Goal: Task Accomplishment & Management: Use online tool/utility

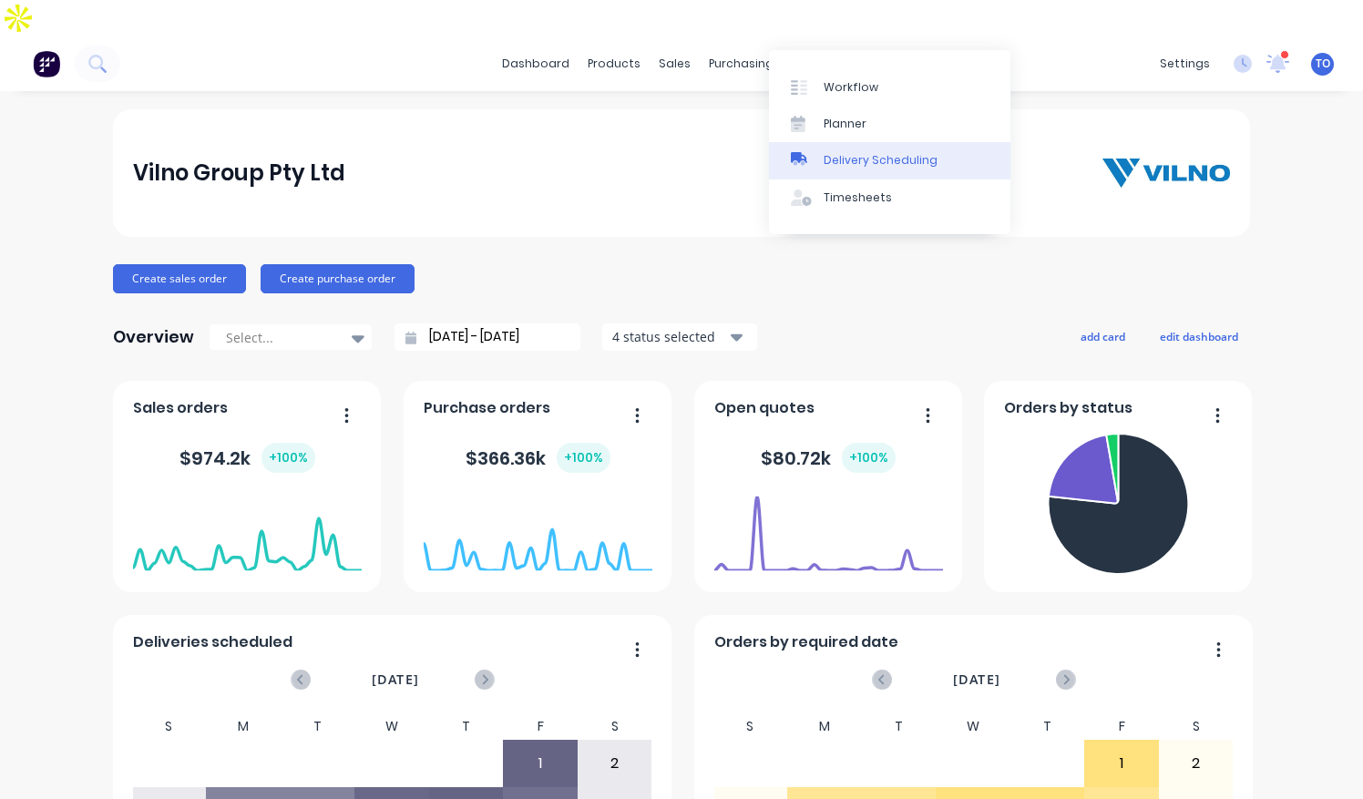
click at [838, 162] on div "Delivery Scheduling" at bounding box center [881, 160] width 114 height 16
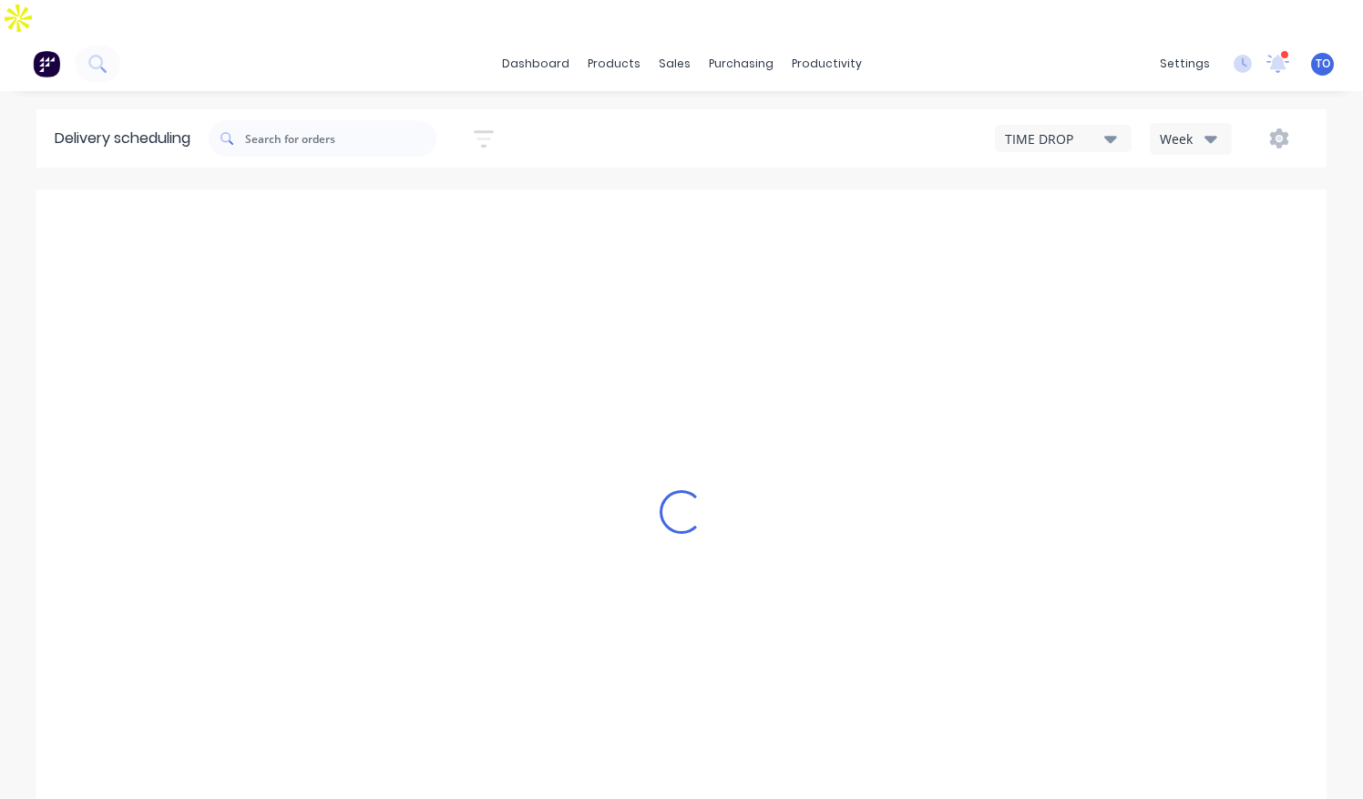
type input "[DATE] - [DATE]"
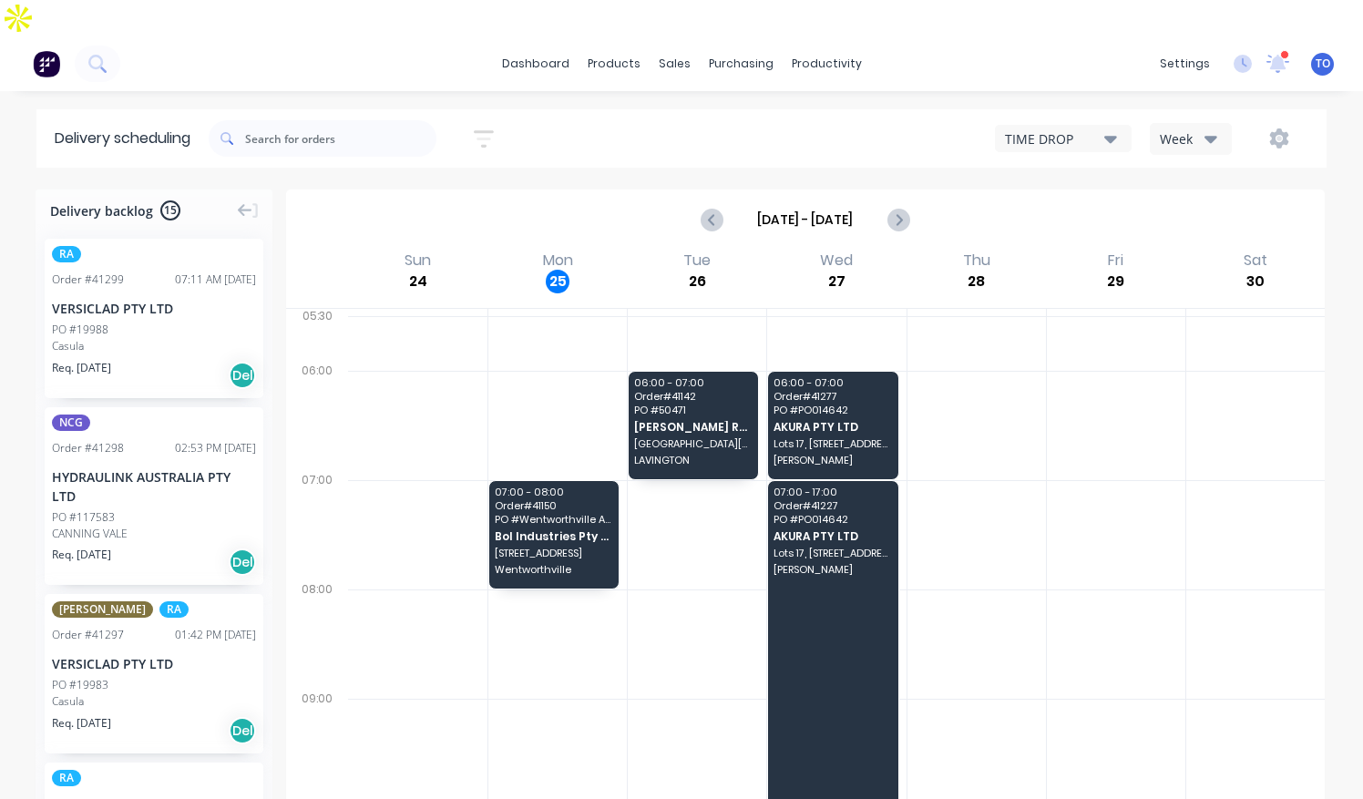
click at [1208, 136] on icon "button" at bounding box center [1211, 139] width 13 height 7
click at [1193, 205] on div "Vehicle" at bounding box center [1241, 223] width 180 height 36
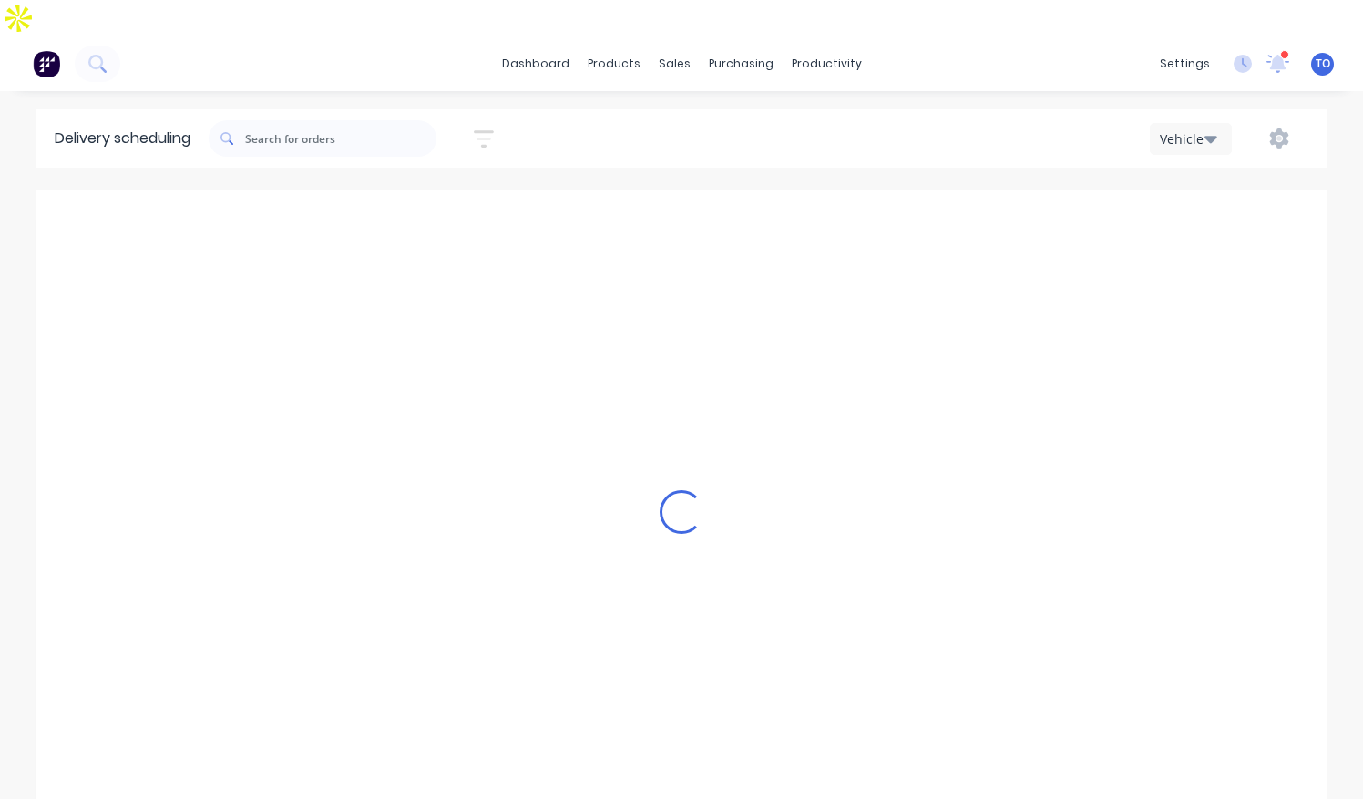
scroll to position [0, 1]
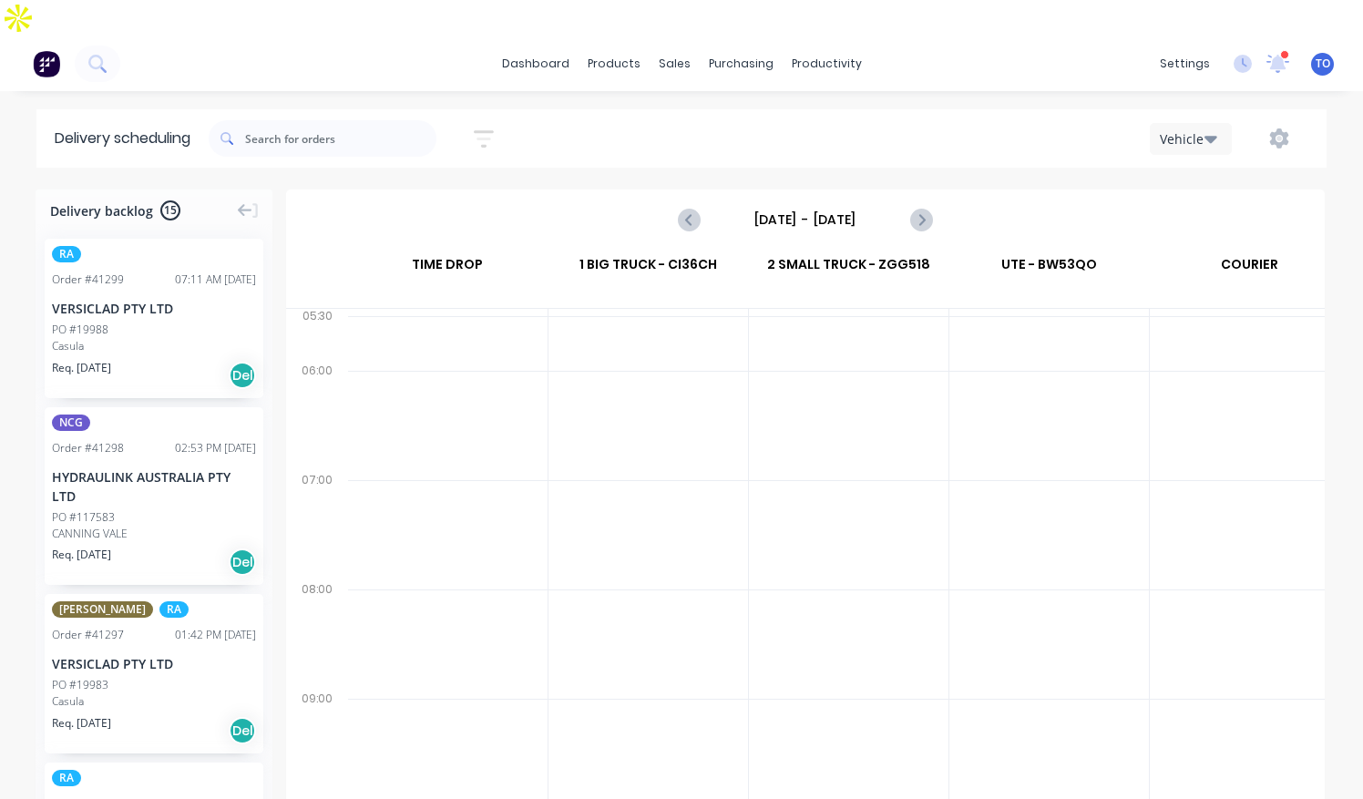
click at [777, 206] on input "Sunday - 24/08/25" at bounding box center [805, 219] width 180 height 27
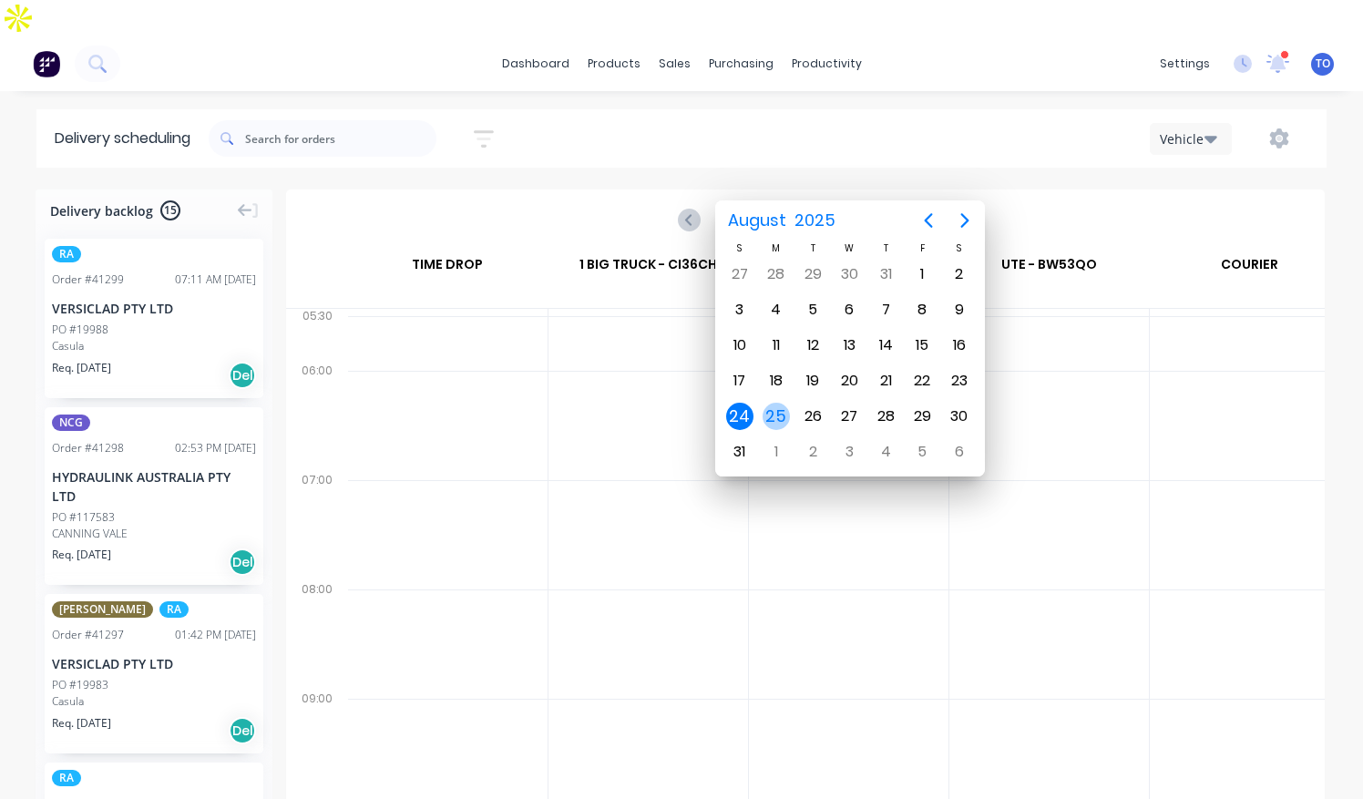
click at [773, 410] on div "25" at bounding box center [776, 416] width 27 height 27
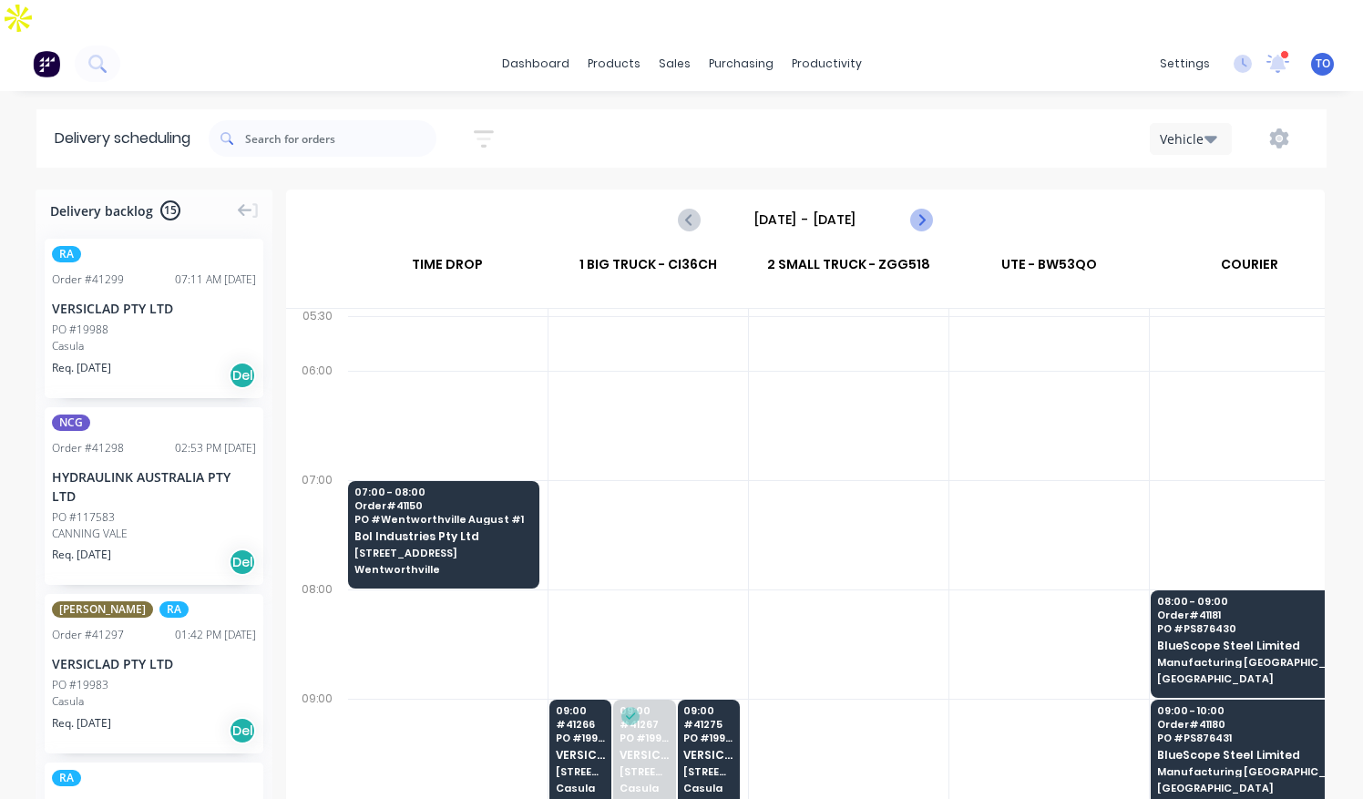
click at [937, 201] on button "Next page" at bounding box center [920, 219] width 36 height 36
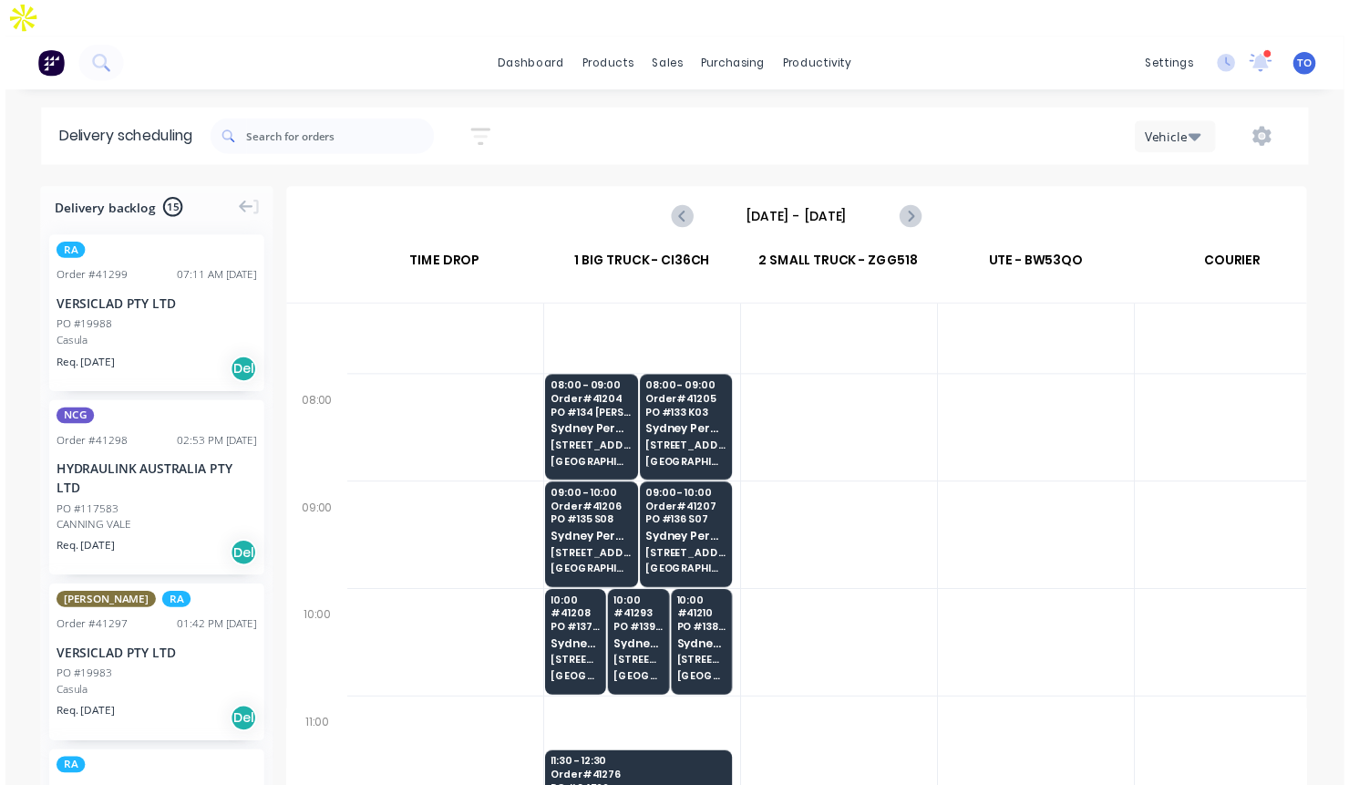
scroll to position [182, 1]
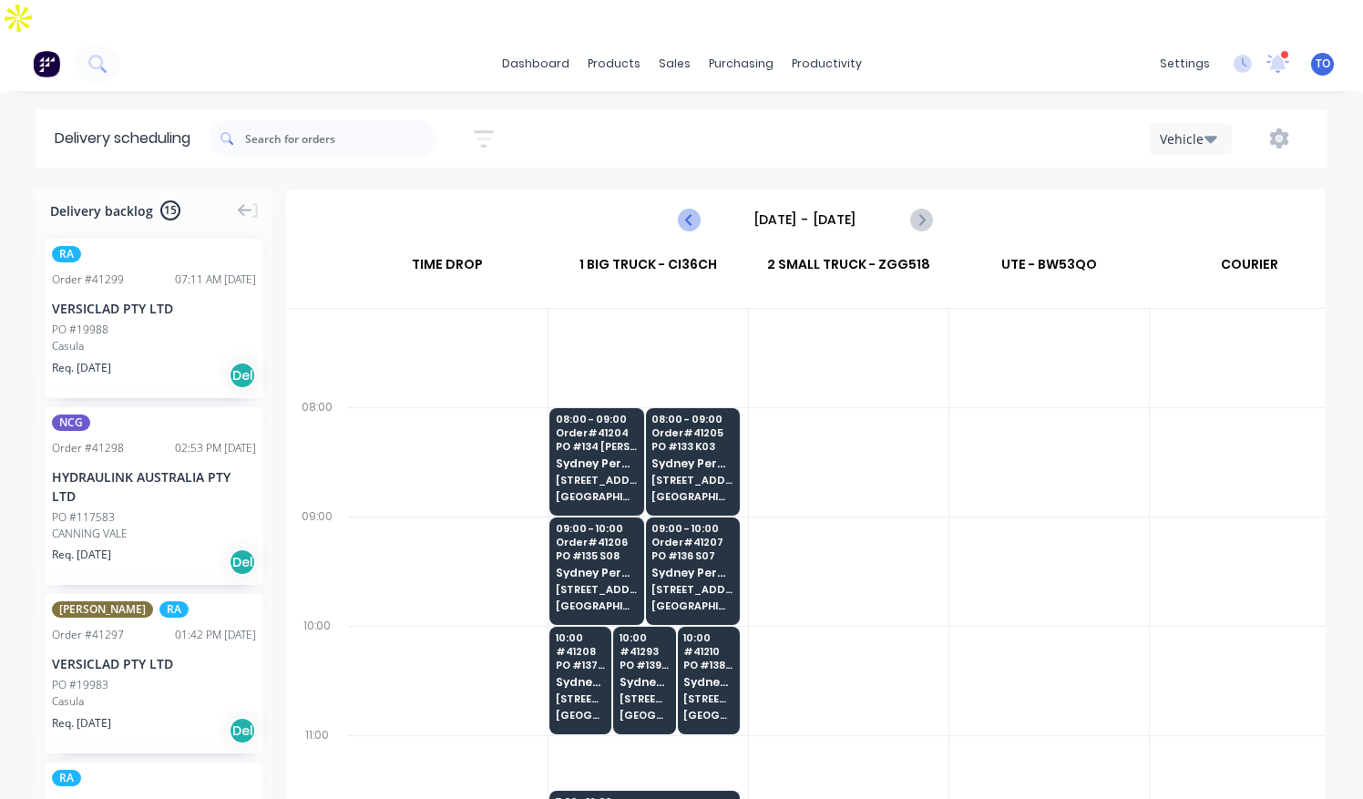
click at [694, 209] on icon "Previous page" at bounding box center [690, 220] width 22 height 22
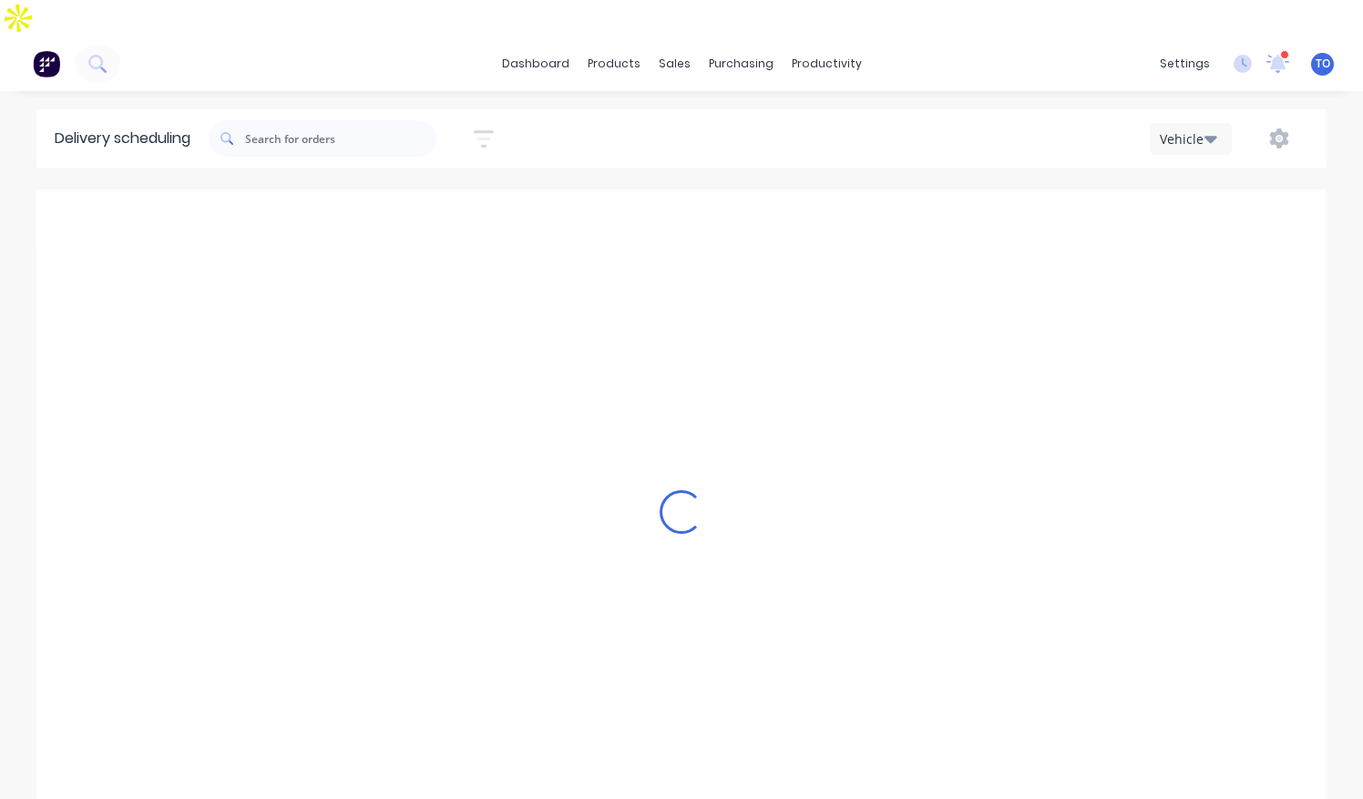
type input "Monday - 25/08/25"
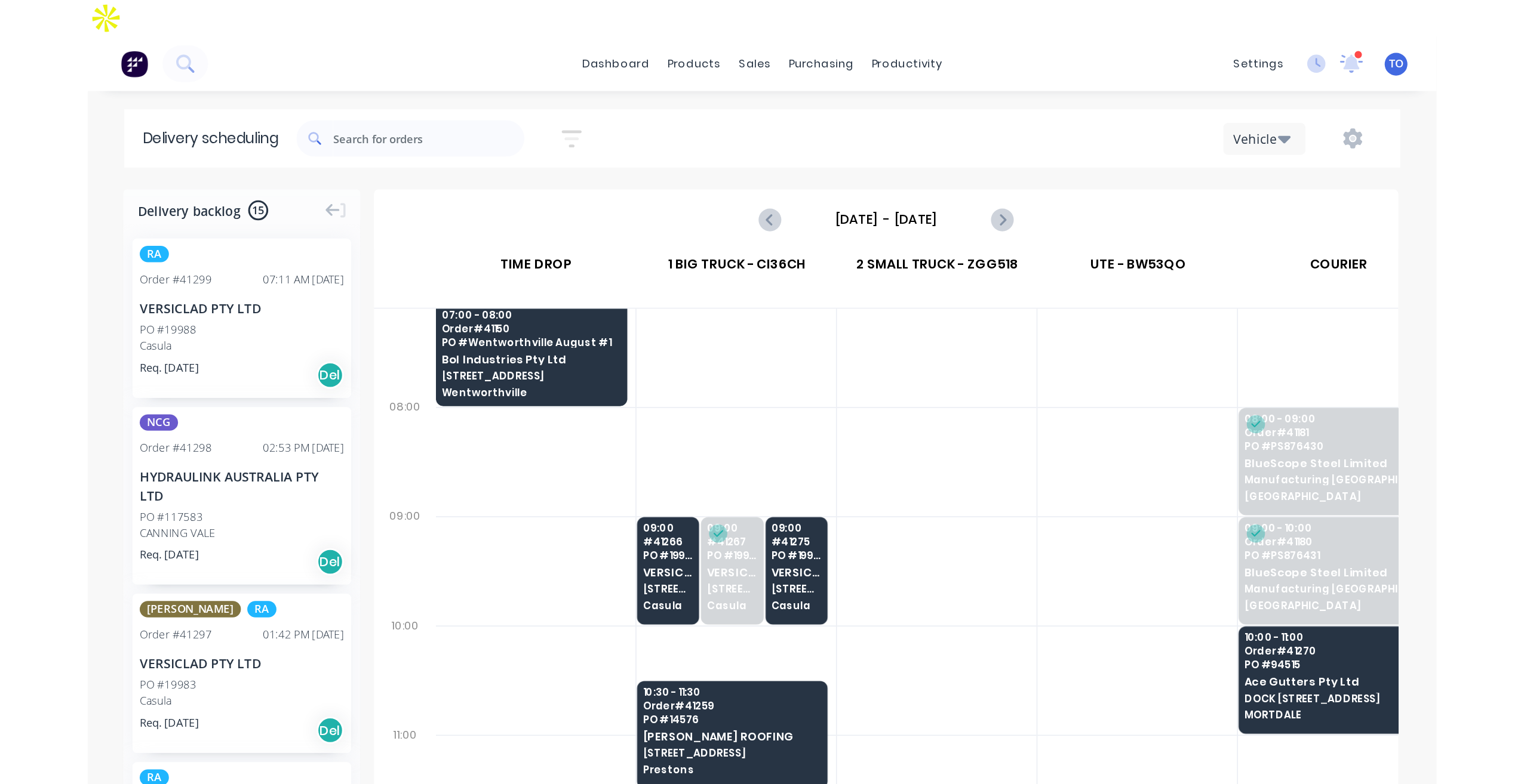
scroll to position [119, 0]
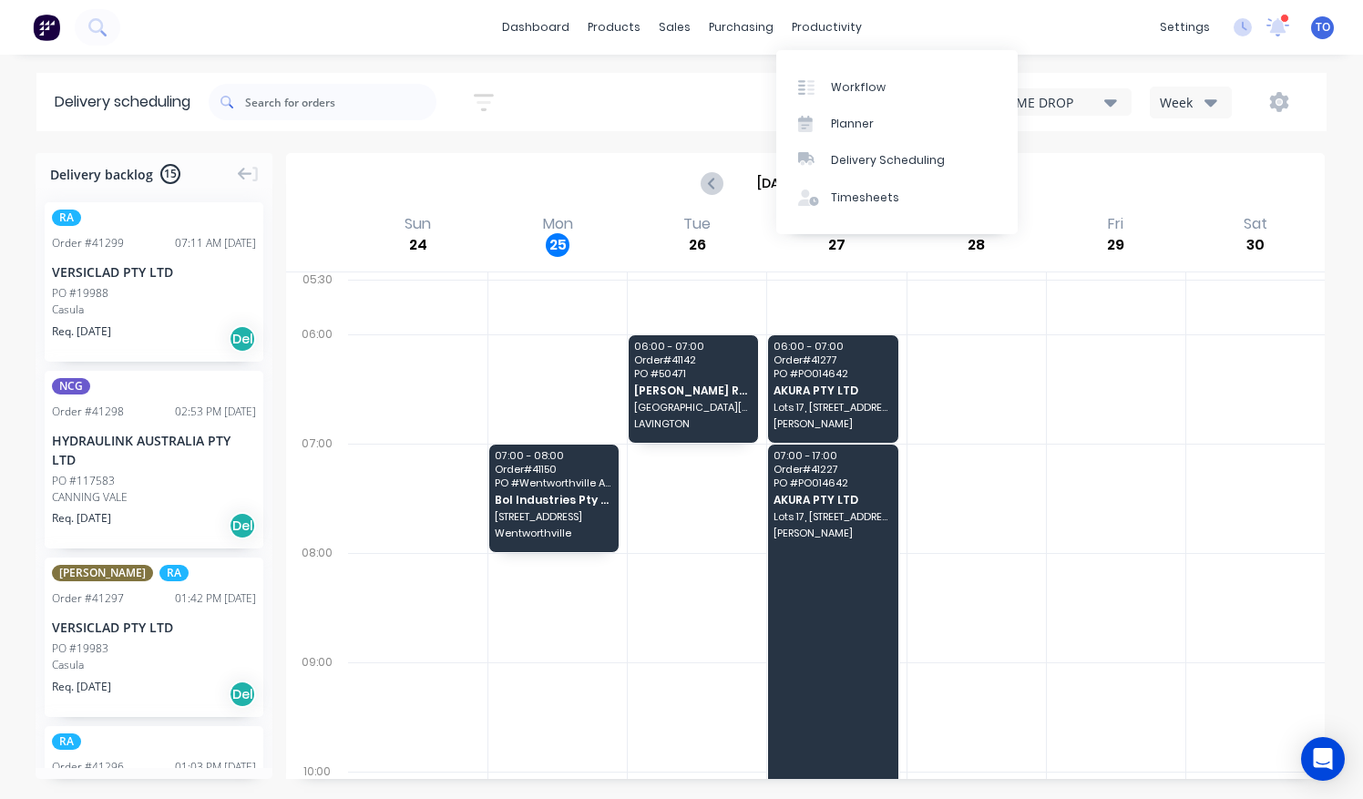
click at [855, 134] on link "Planner" at bounding box center [896, 124] width 241 height 36
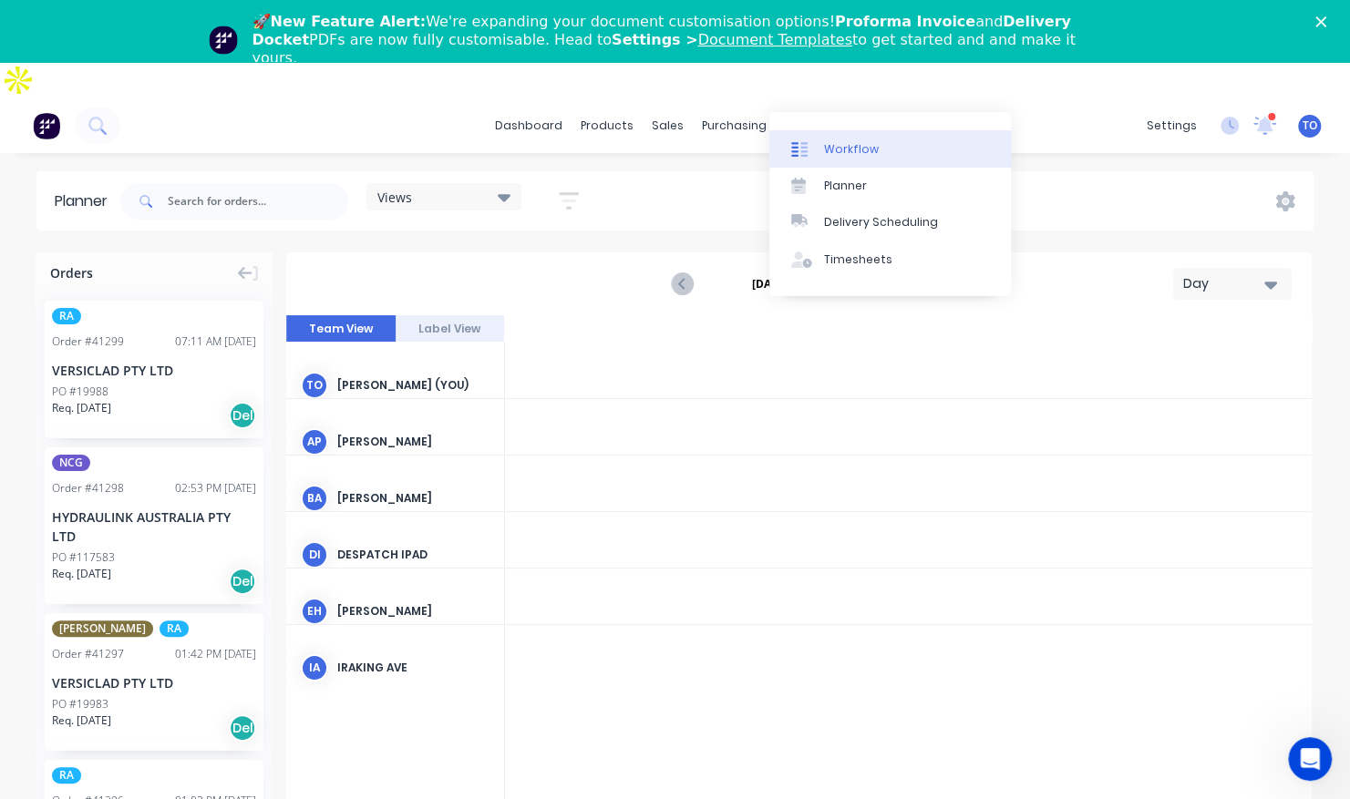
scroll to position [0, 2042]
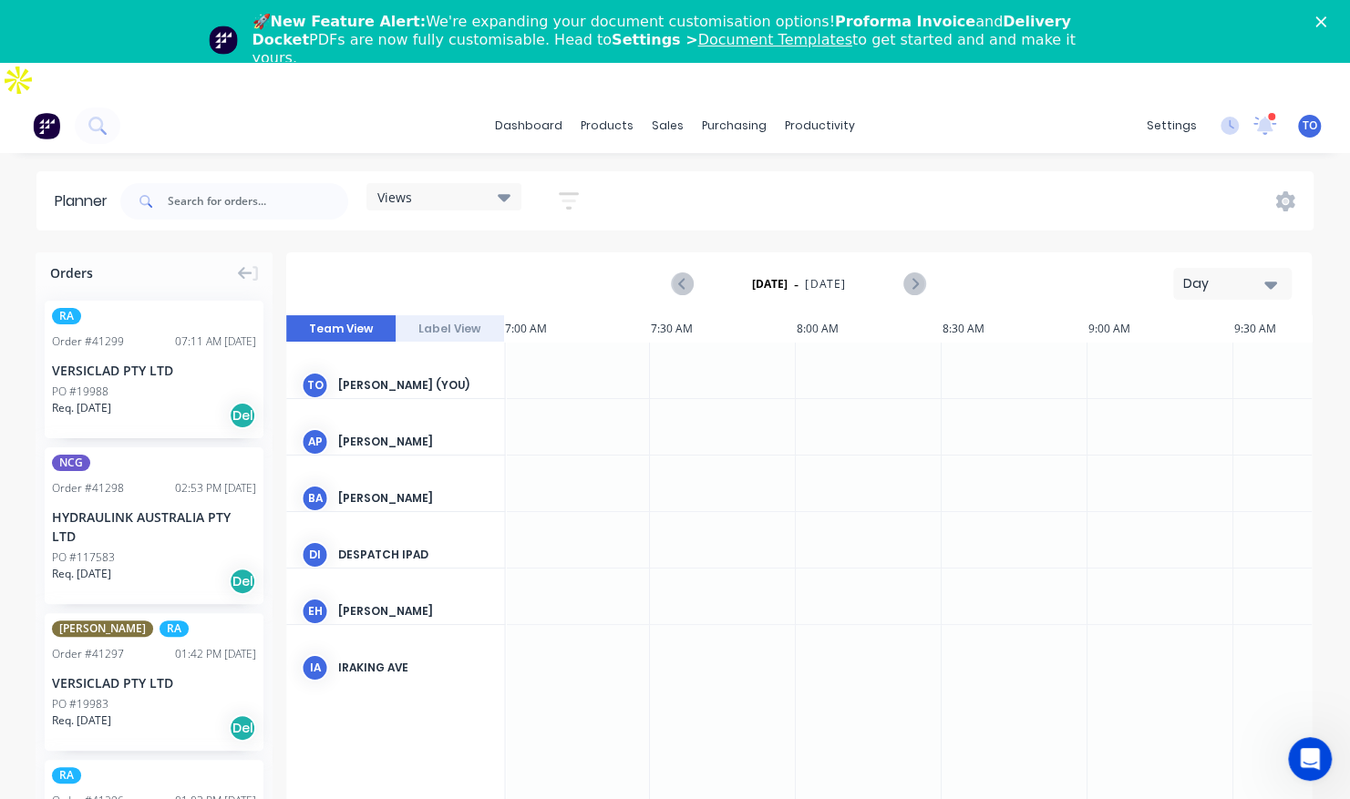
click at [576, 200] on icon "button" at bounding box center [568, 201] width 15 height 3
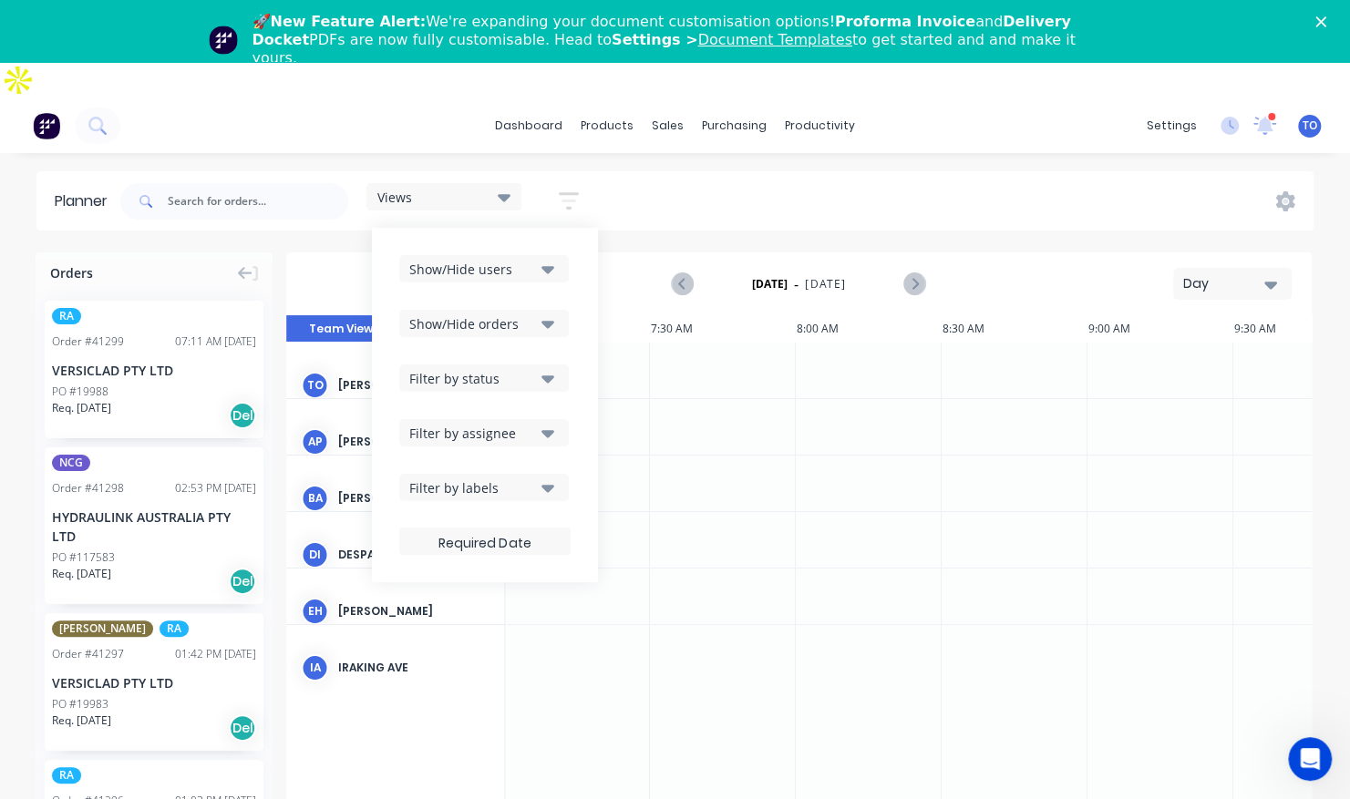
click at [521, 260] on div "Show/Hide users" at bounding box center [472, 269] width 127 height 19
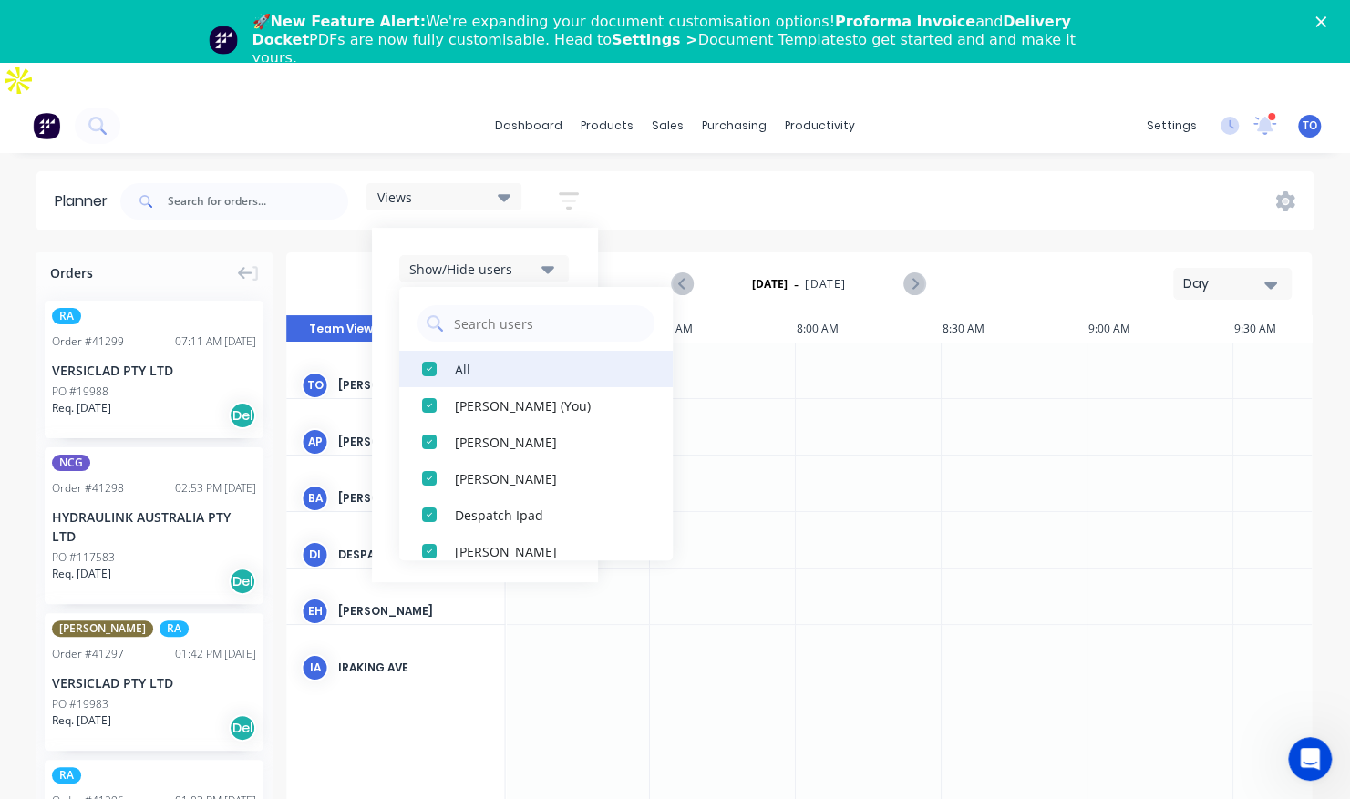
click at [451, 351] on button "All" at bounding box center [535, 369] width 273 height 36
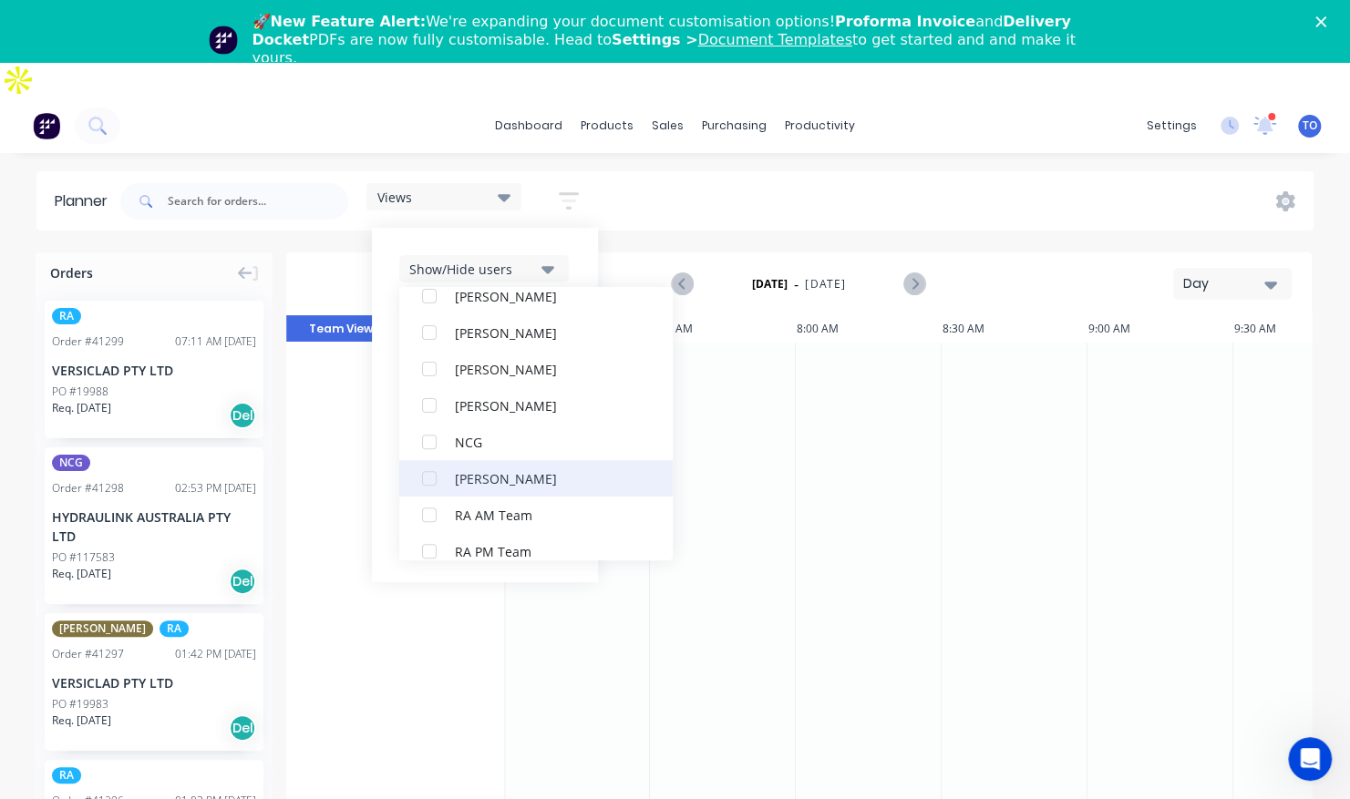
scroll to position [456, 0]
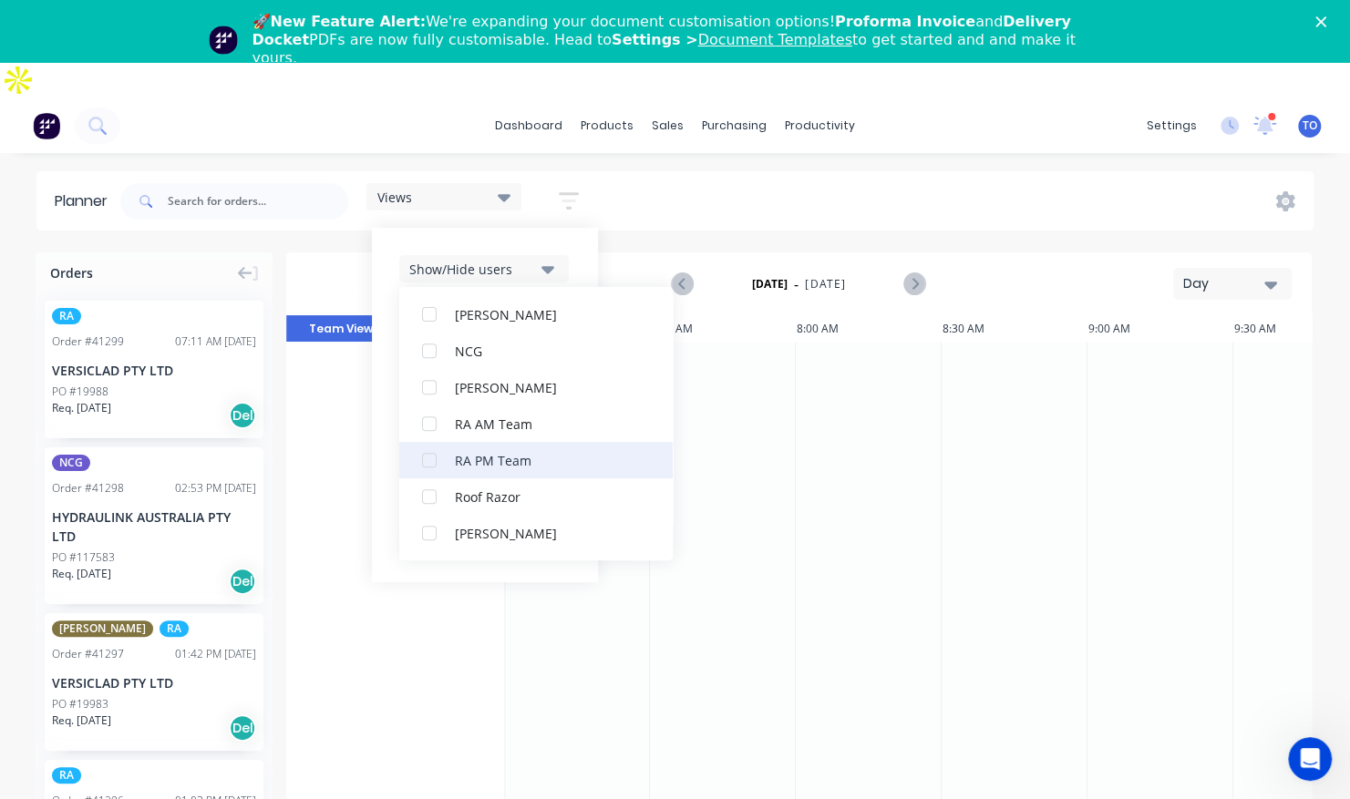
click at [450, 442] on button "RA PM Team" at bounding box center [535, 460] width 273 height 36
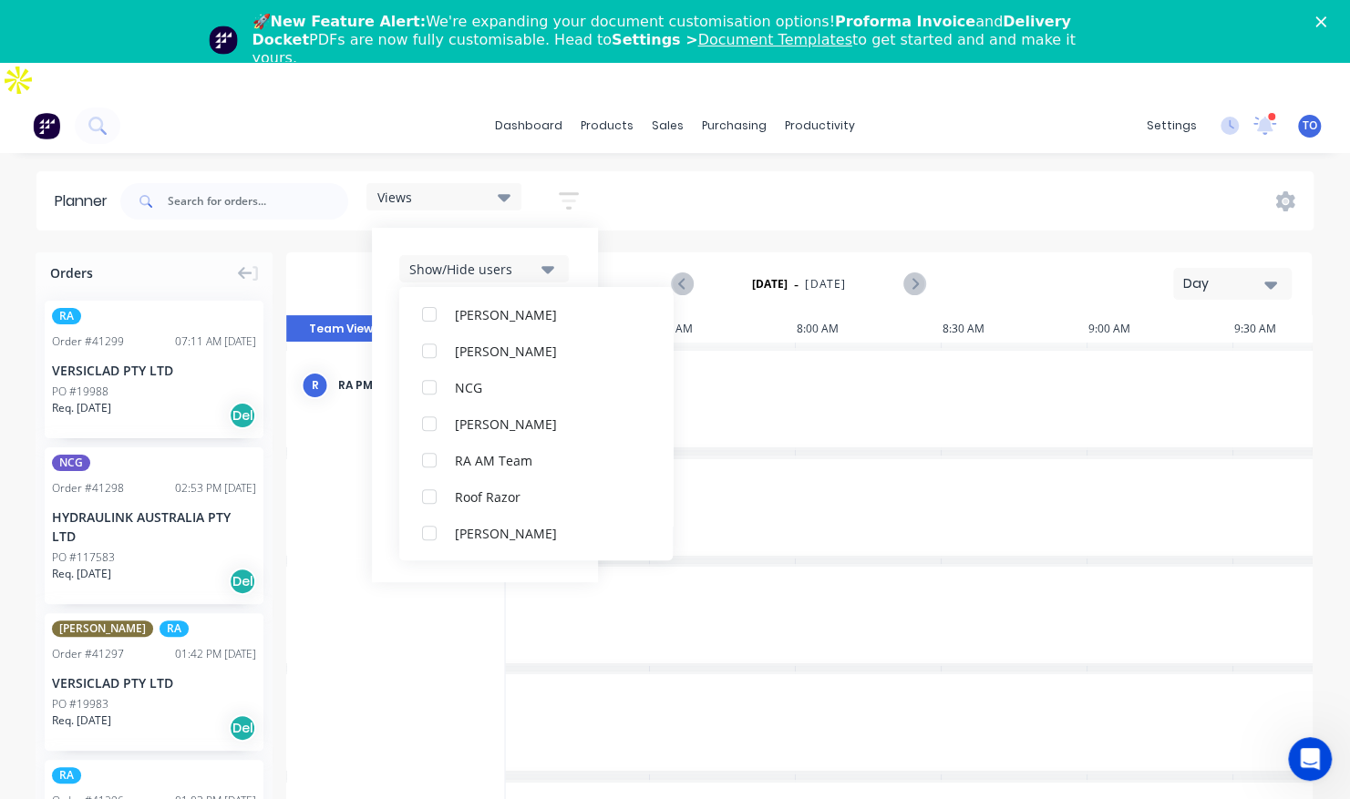
scroll to position [0, 0]
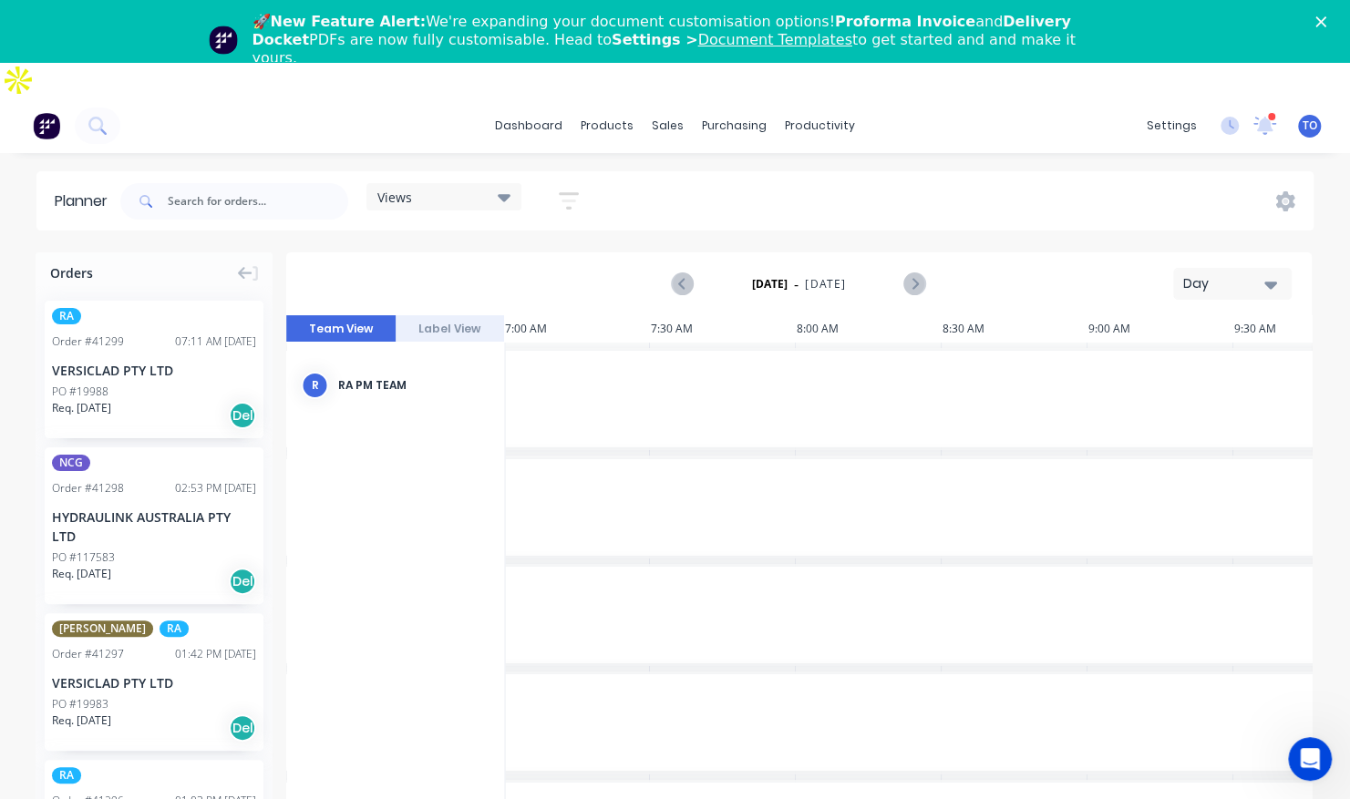
click at [946, 174] on div "Views Save new view None (Default) edit Iraking edit [PERSON_NAME] edit [PERSON…" at bounding box center [715, 201] width 1197 height 55
drag, startPoint x: 1166, startPoint y: 252, endPoint x: 1197, endPoint y: 252, distance: 31.9
click at [1172, 254] on div "[DATE] - [DATE] Day" at bounding box center [799, 283] width 1022 height 59
click at [1198, 274] on div "Day" at bounding box center [1225, 283] width 84 height 19
click at [1161, 351] on div "Week" at bounding box center [1199, 369] width 180 height 36
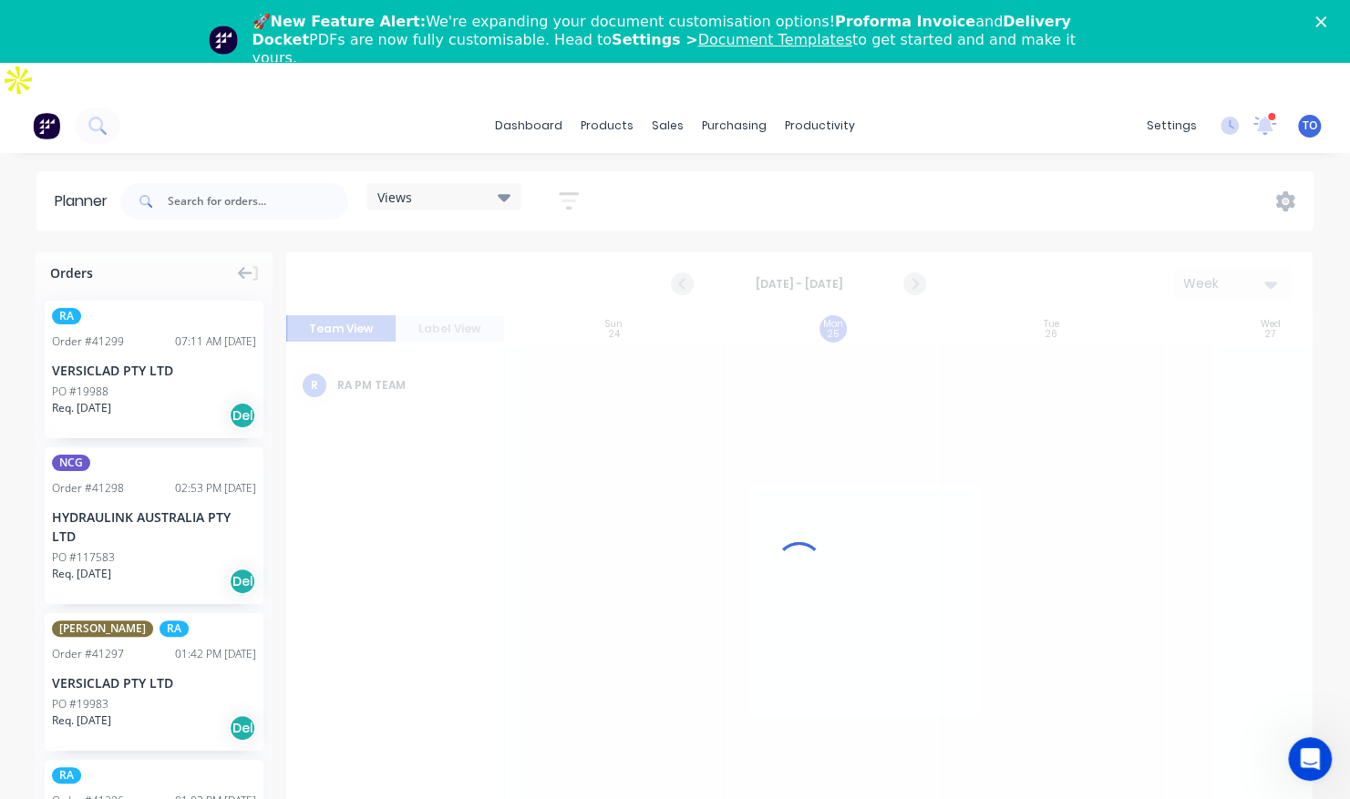
scroll to position [0, 1]
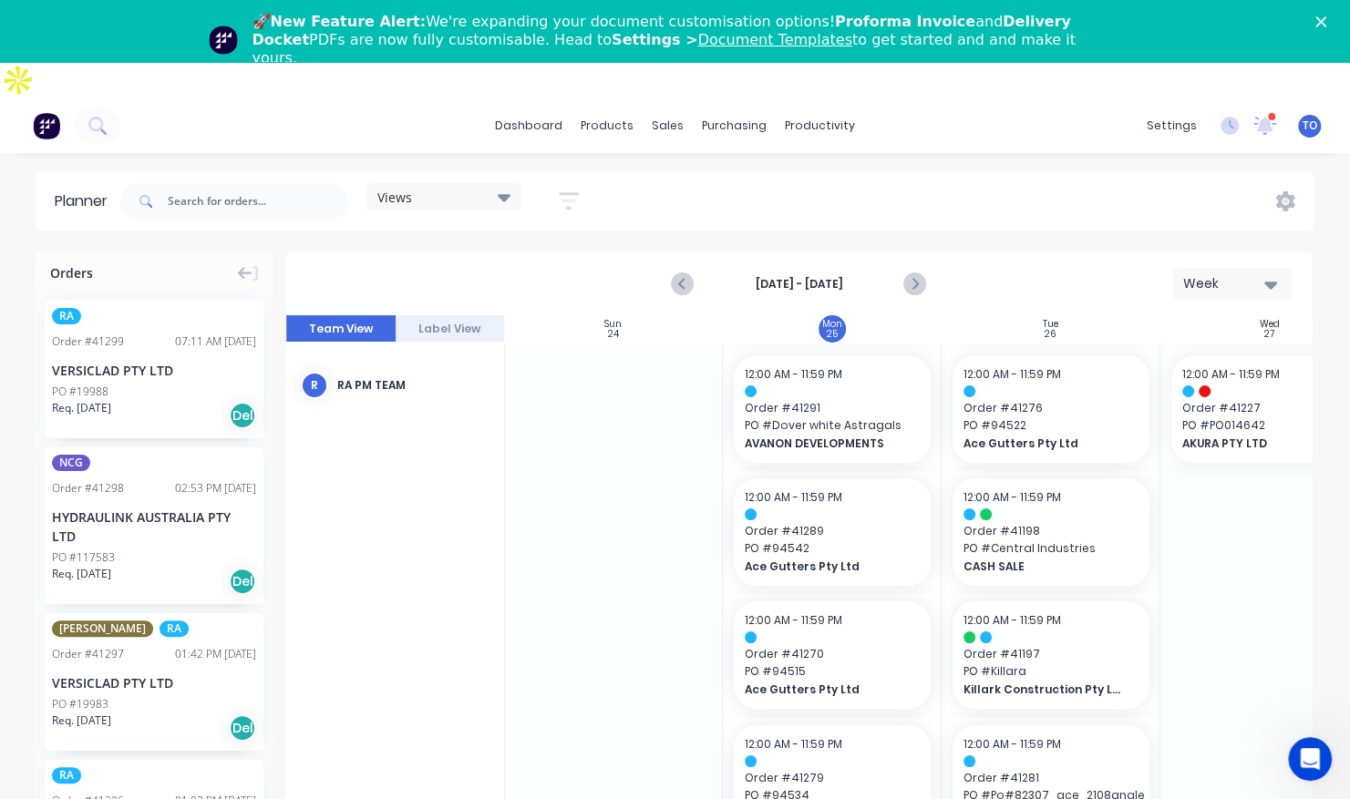
click at [577, 190] on icon "button" at bounding box center [569, 201] width 20 height 23
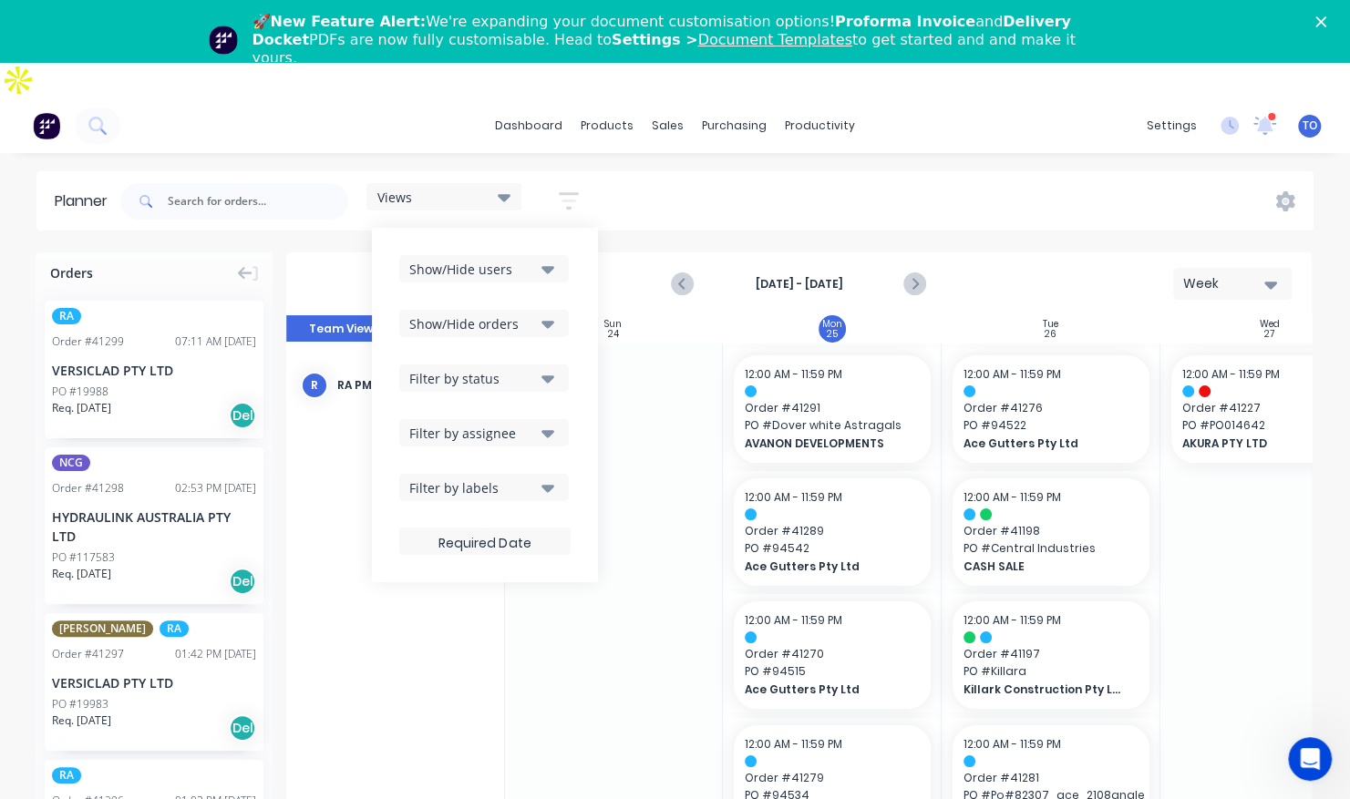
click at [498, 369] on div "Filter by status" at bounding box center [472, 378] width 127 height 19
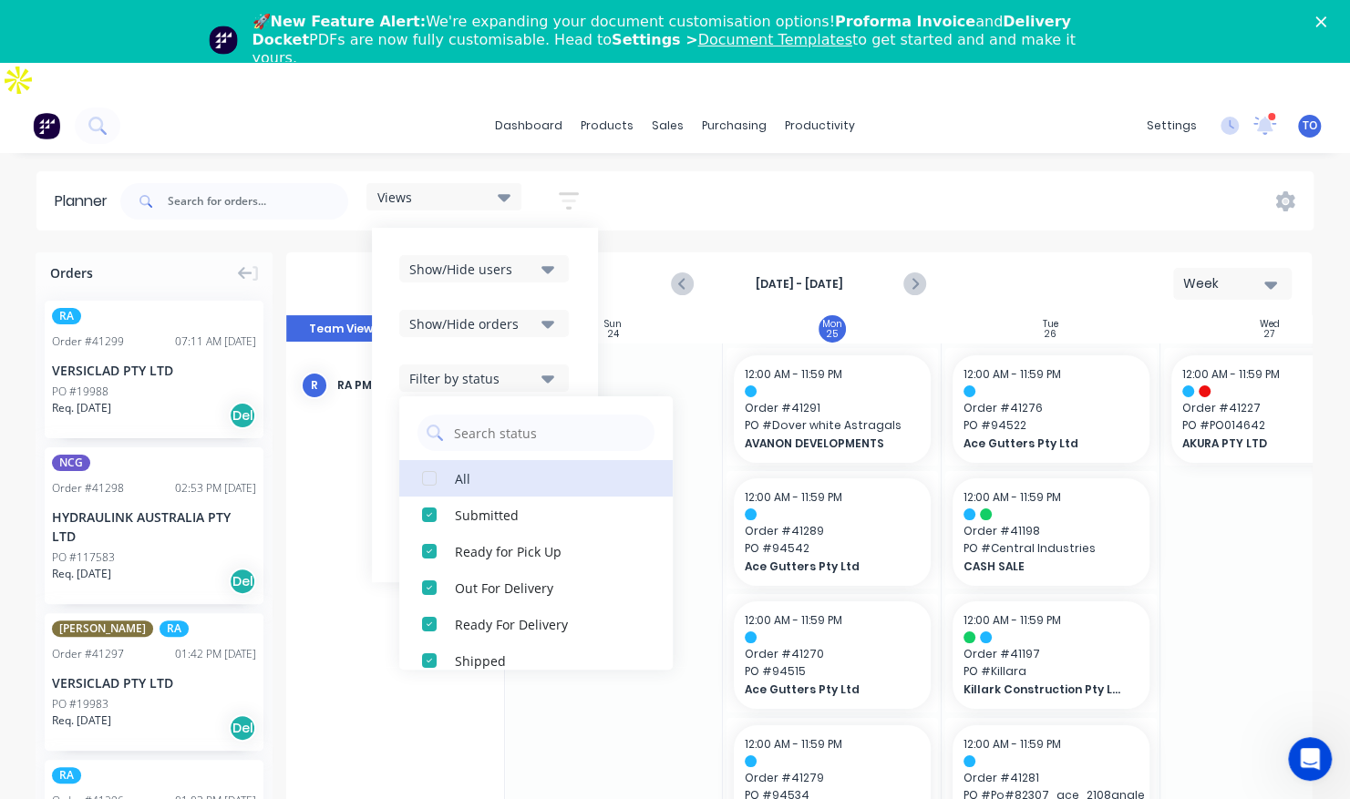
click at [468, 468] on div "All" at bounding box center [546, 477] width 182 height 19
click at [552, 313] on icon "button" at bounding box center [547, 323] width 13 height 20
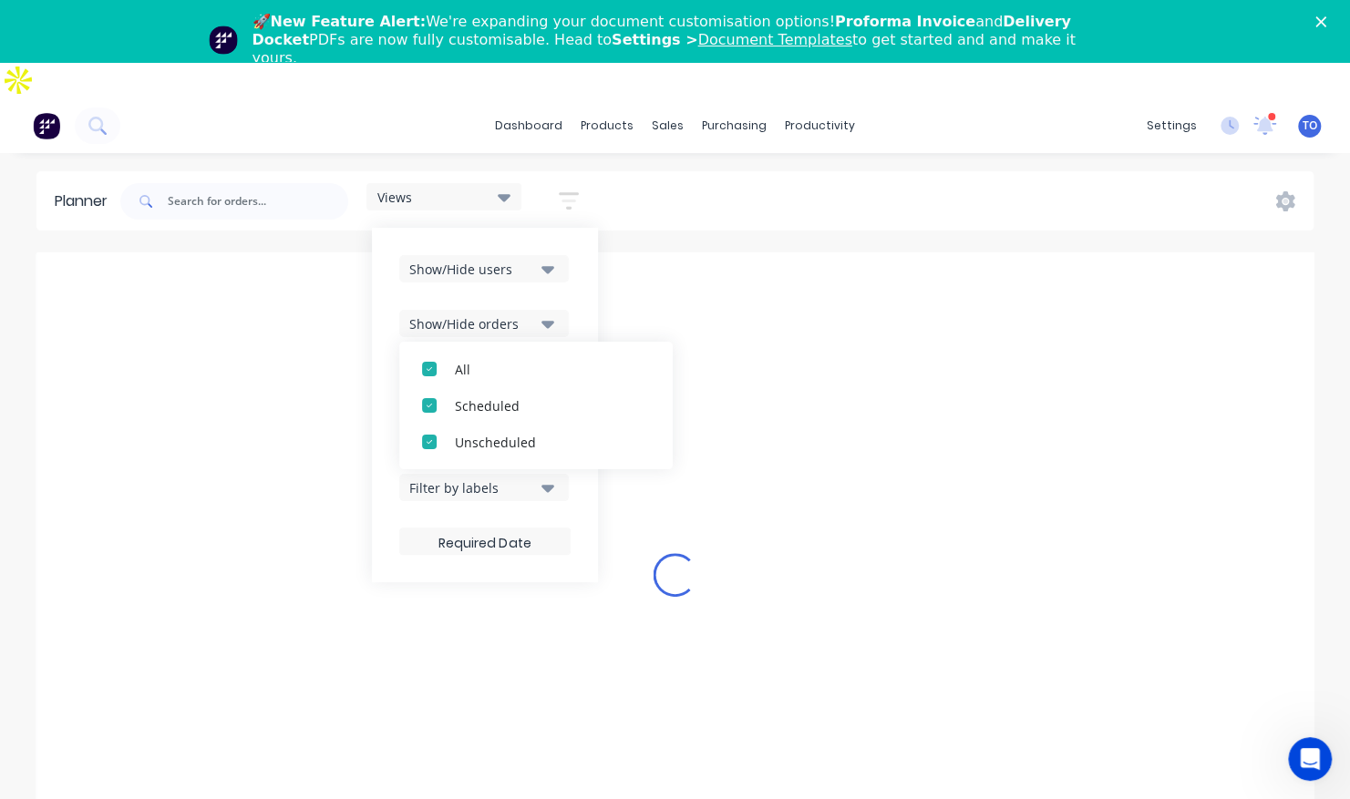
click at [549, 313] on icon "button" at bounding box center [547, 323] width 13 height 20
click at [541, 310] on button "Show/Hide orders" at bounding box center [484, 323] width 170 height 27
click at [449, 351] on button "All" at bounding box center [535, 369] width 273 height 36
click at [455, 424] on button "Unscheduled" at bounding box center [535, 442] width 273 height 36
click at [570, 266] on div "Show/Hide users Show/Hide orders All Scheduled Unscheduled Filter by status Fil…" at bounding box center [484, 405] width 171 height 300
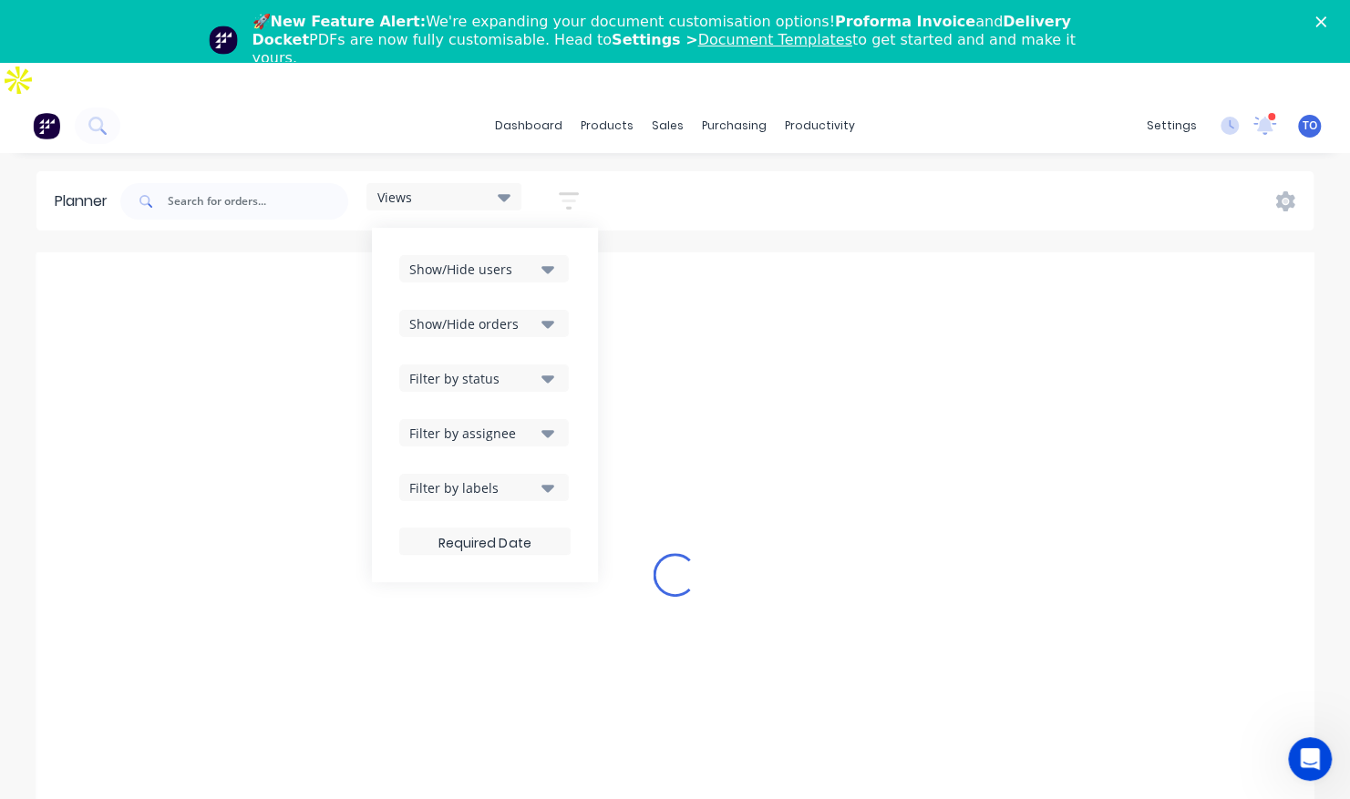
drag, startPoint x: 531, startPoint y: 379, endPoint x: 530, endPoint y: 393, distance: 13.7
click at [531, 380] on div "Show/Hide users Show/Hide orders Filter by status Filter by assignee Filter by …" at bounding box center [484, 405] width 171 height 300
click at [530, 424] on div "Filter by assignee" at bounding box center [472, 433] width 127 height 19
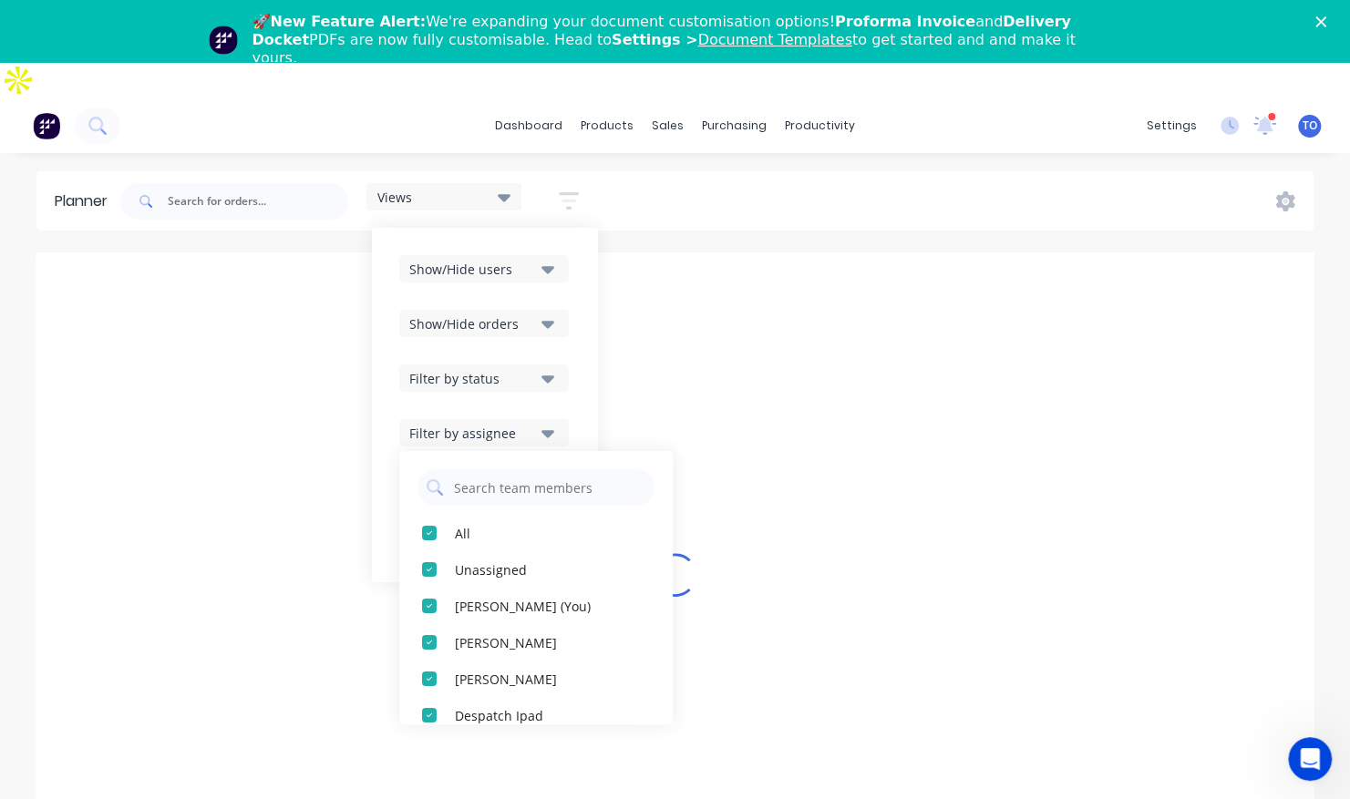
click at [539, 365] on button "Filter by status" at bounding box center [484, 378] width 170 height 27
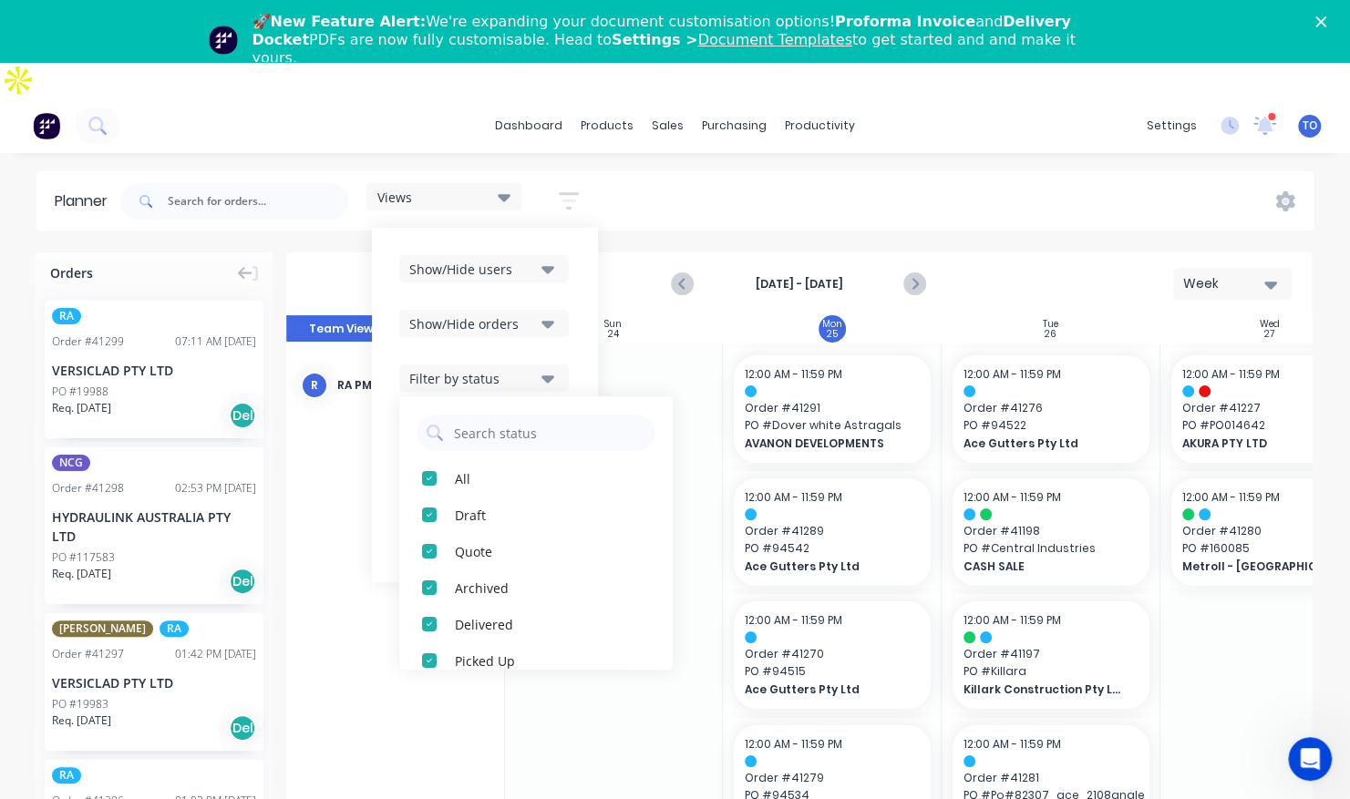
click at [570, 301] on div "Show/Hide users Show/Hide orders Filter by status All Draft Quote Archived Deli…" at bounding box center [484, 405] width 171 height 300
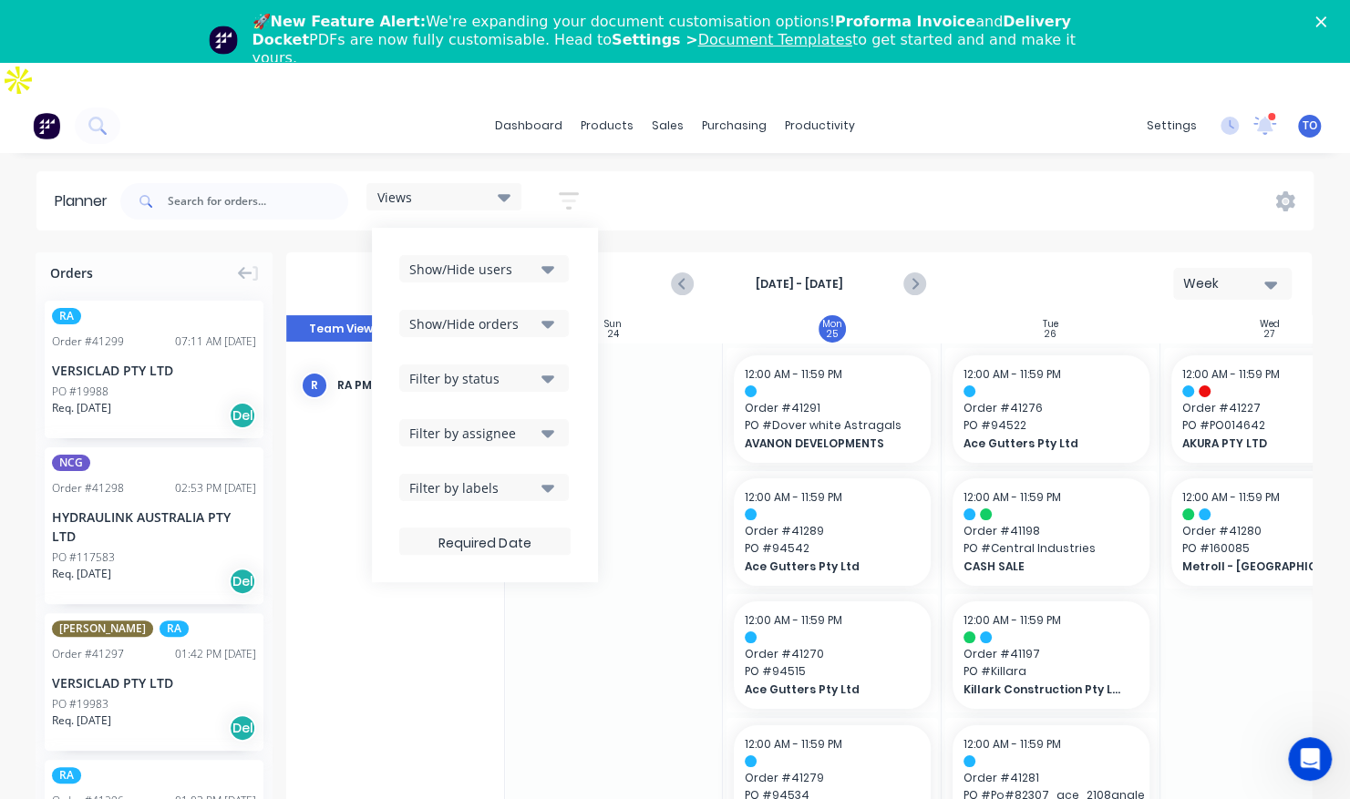
click at [521, 424] on div "Filter by assignee" at bounding box center [472, 433] width 127 height 19
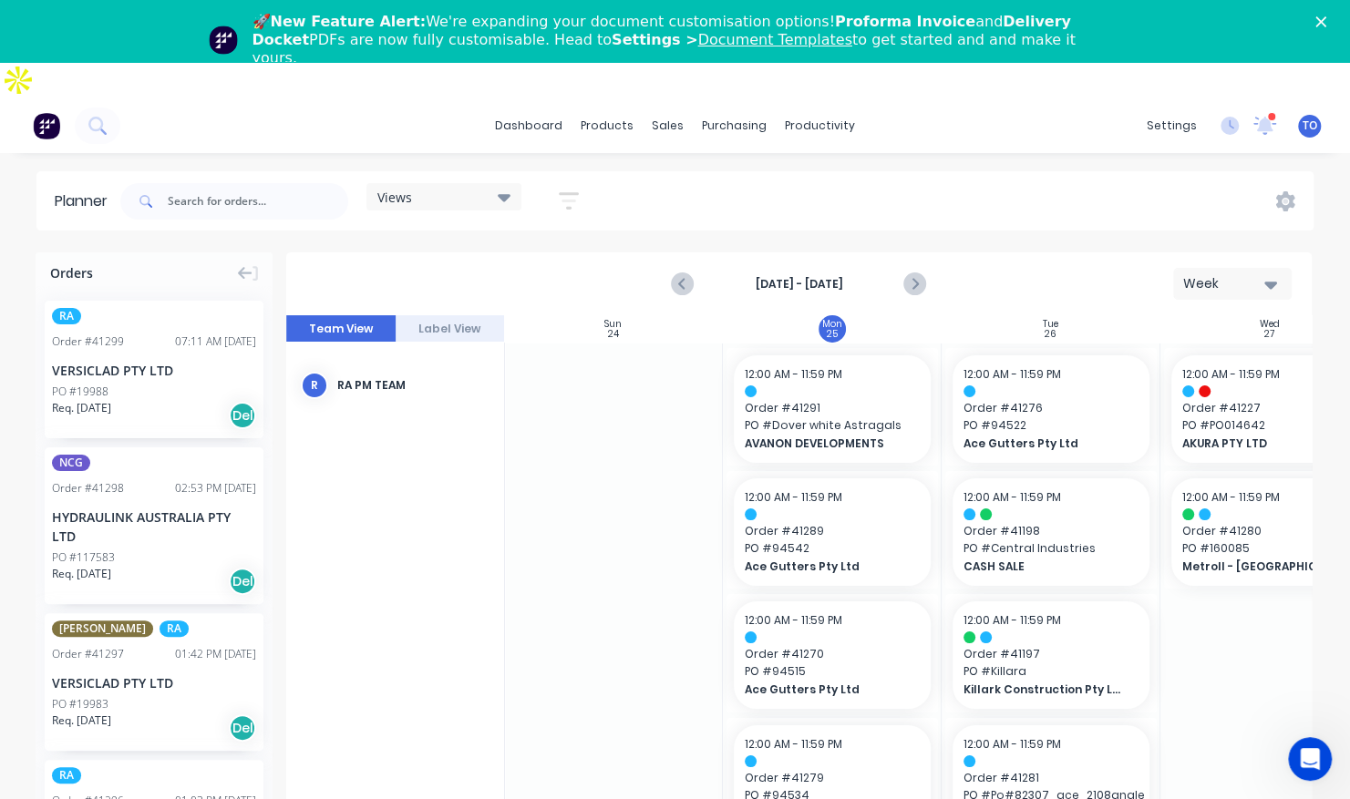
click at [763, 182] on div "Views Save new view None (Default) edit Iraking edit [PERSON_NAME] edit [PERSON…" at bounding box center [715, 201] width 1197 height 55
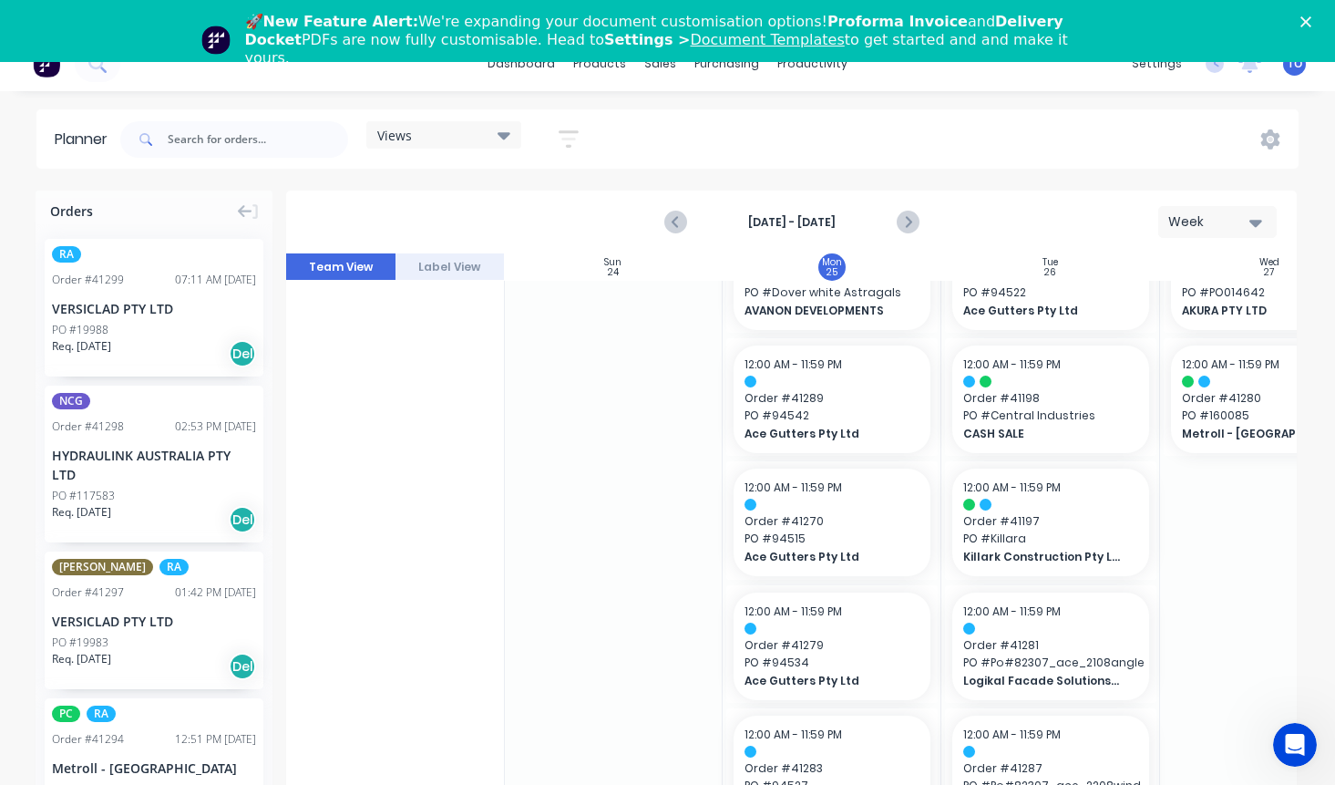
scroll to position [71, 0]
